Goal: Information Seeking & Learning: Find specific fact

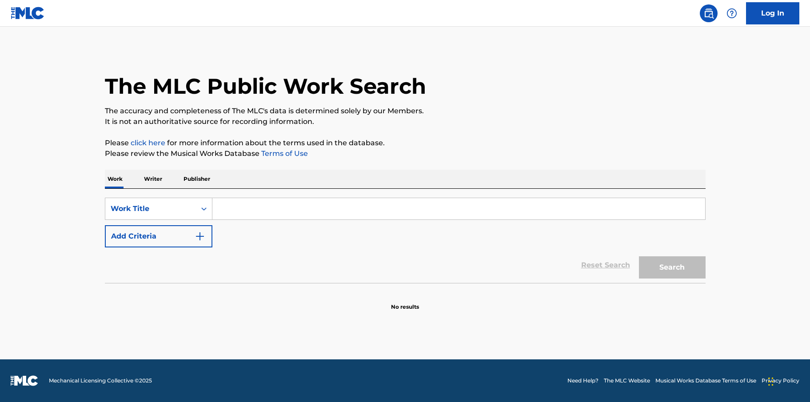
click at [278, 207] on input "Search Form" at bounding box center [458, 208] width 493 height 21
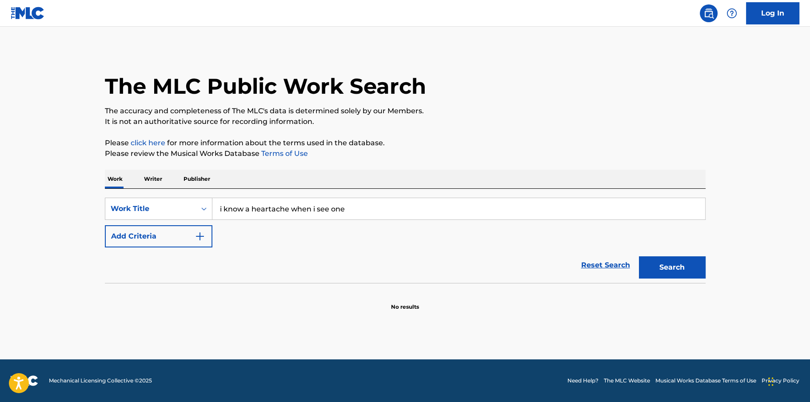
click at [639, 256] on button "Search" at bounding box center [672, 267] width 67 height 22
drag, startPoint x: 375, startPoint y: 211, endPoint x: 215, endPoint y: 216, distance: 160.5
click at [215, 216] on input "i know a heartache when i see one" at bounding box center [458, 208] width 493 height 21
type input "most beautiful girl"
click at [639, 256] on button "Search" at bounding box center [672, 267] width 67 height 22
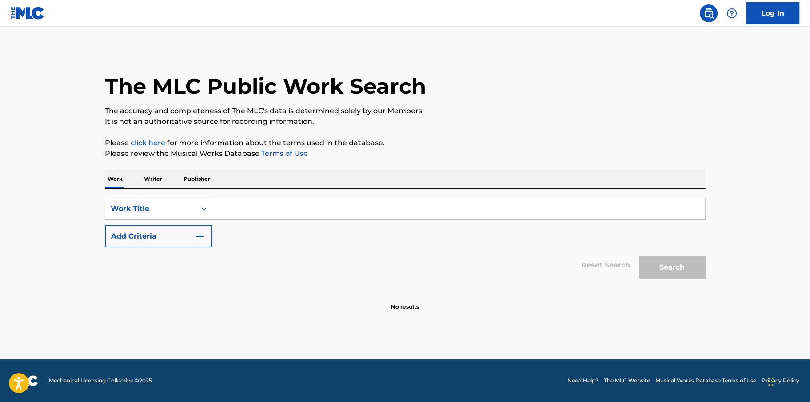
click at [424, 204] on input "Search Form" at bounding box center [458, 208] width 493 height 21
click at [639, 256] on button "Search" at bounding box center [672, 267] width 67 height 22
click at [369, 191] on div "SearchWithCriteriacbb46426-d2ee-4f4f-b78b-5cdaeb01be4e Work Title most beautifu…" at bounding box center [405, 236] width 601 height 94
drag, startPoint x: 330, startPoint y: 207, endPoint x: 195, endPoint y: 206, distance: 134.6
click at [195, 206] on div "SearchWithCriteriacbb46426-d2ee-4f4f-b78b-5cdaeb01be4e Work Title most beautifu…" at bounding box center [405, 209] width 601 height 22
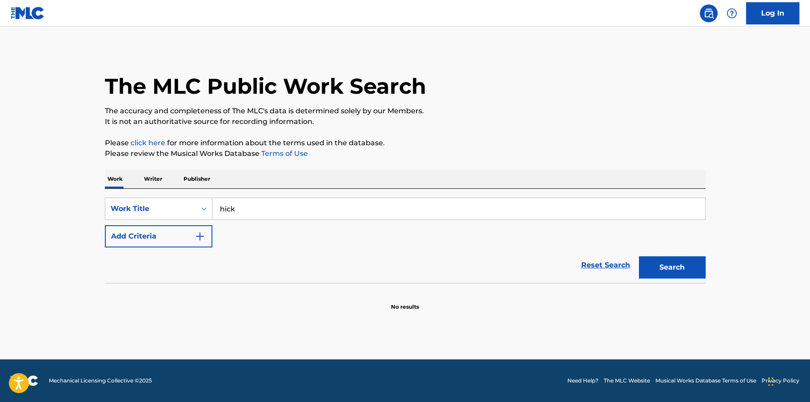
type input "hickory hollow times and county news"
click at [701, 274] on button "Search" at bounding box center [672, 267] width 67 height 22
